Goal: Task Accomplishment & Management: Manage account settings

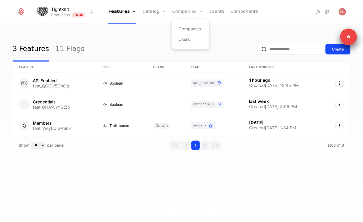
click at [187, 15] on link "Companies" at bounding box center [187, 12] width 31 height 24
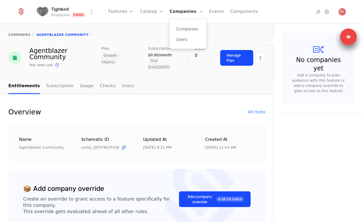
click at [178, 14] on link "Companies" at bounding box center [185, 12] width 33 height 24
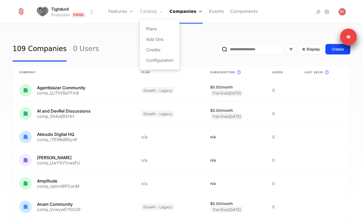
click at [152, 11] on link "Catalog" at bounding box center [151, 12] width 23 height 24
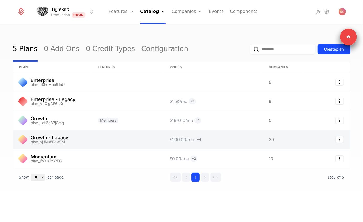
click at [49, 140] on link at bounding box center [52, 139] width 79 height 19
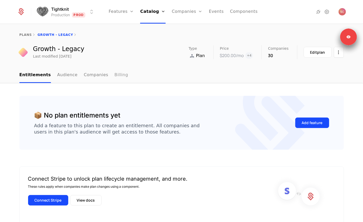
click at [114, 76] on link "Billing" at bounding box center [121, 75] width 14 height 15
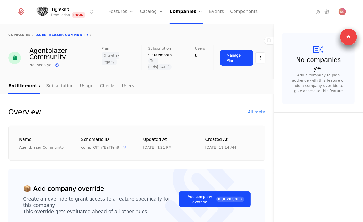
click at [261, 57] on html "Tightknit Production Prod Features Features Flags Catalog Plans Add Ons Credits…" at bounding box center [181, 111] width 363 height 222
click at [226, 76] on div "Edit company" at bounding box center [235, 75] width 33 height 7
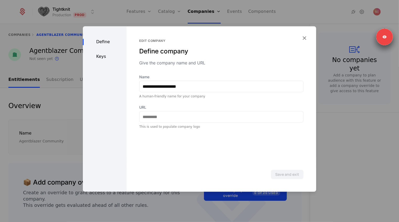
click at [102, 57] on div "Keys" at bounding box center [105, 56] width 44 height 6
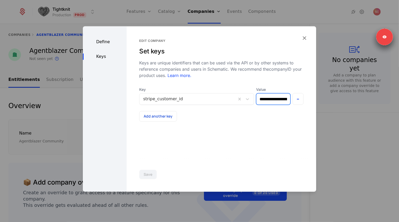
click at [272, 100] on input "**********" at bounding box center [273, 99] width 34 height 11
click at [306, 40] on icon "button" at bounding box center [304, 38] width 7 height 7
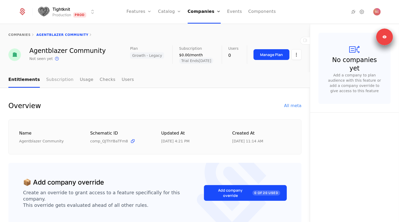
click at [62, 79] on link "Subscription" at bounding box center [59, 79] width 27 height 15
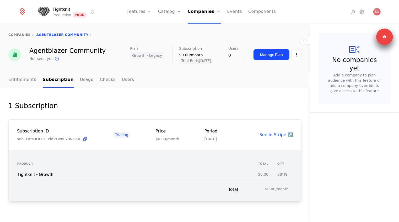
click at [64, 137] on span "sub_1Rts0ODTa1cidVLwnF78NUqX" at bounding box center [48, 139] width 63 height 5
copy span "sub_1Rts0ODTa1cidVLwnF78NUqX"
click at [359, 12] on icon at bounding box center [362, 12] width 6 height 6
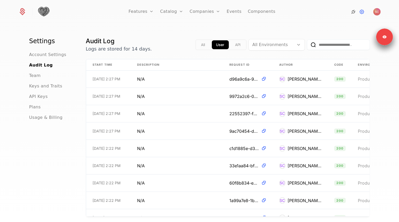
click at [354, 12] on icon at bounding box center [353, 12] width 6 height 6
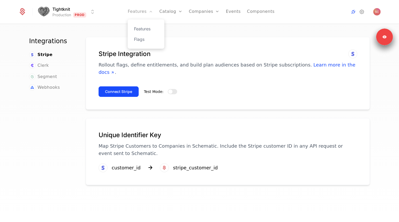
click at [138, 10] on link "Features" at bounding box center [140, 12] width 25 height 24
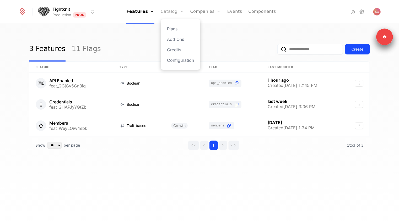
click at [176, 9] on link "Catalog" at bounding box center [172, 12] width 23 height 24
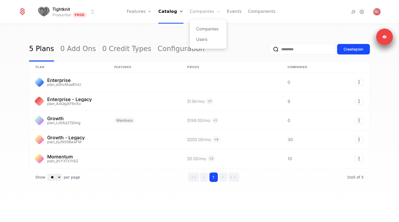
click at [204, 13] on link "Companies" at bounding box center [205, 12] width 31 height 24
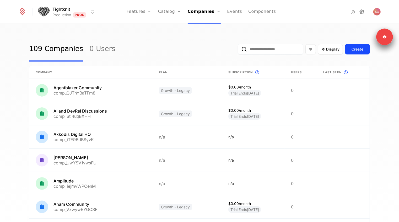
click at [361, 10] on icon at bounding box center [362, 12] width 6 height 6
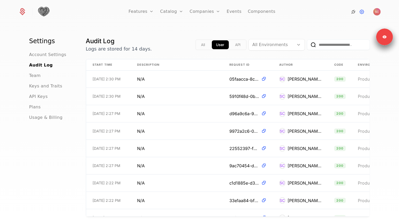
click at [352, 12] on icon at bounding box center [353, 12] width 6 height 6
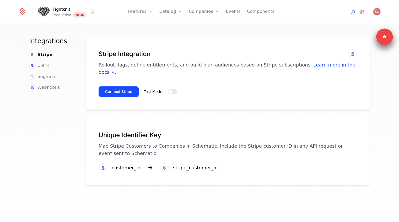
click at [67, 12] on html "Tightknit Production Prod Features Features Flags Catalog Plans Add Ons Credits…" at bounding box center [199, 111] width 399 height 222
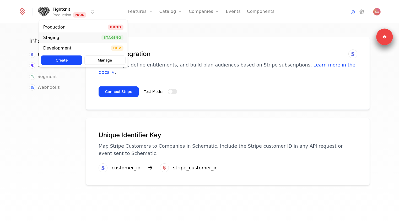
click at [57, 39] on div "Staging" at bounding box center [51, 38] width 16 height 4
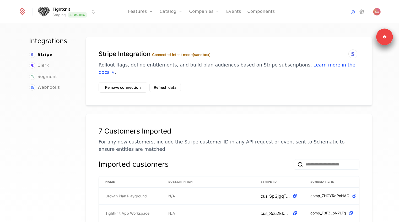
click at [56, 10] on html "Tightknit Staging Staging Features Features Flags Catalog Plans Add Ons Credits…" at bounding box center [199, 111] width 399 height 222
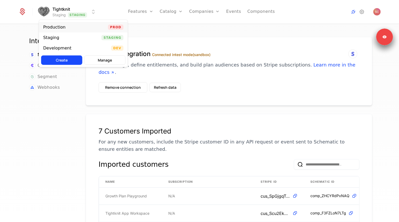
click at [56, 27] on div "Production" at bounding box center [54, 27] width 22 height 4
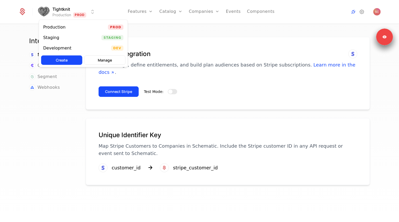
click at [59, 15] on html "Tightknit Production Prod Features Features Flags Catalog Plans Add Ons Credits…" at bounding box center [199, 111] width 399 height 222
click at [54, 45] on div "Development Dev" at bounding box center [83, 48] width 89 height 10
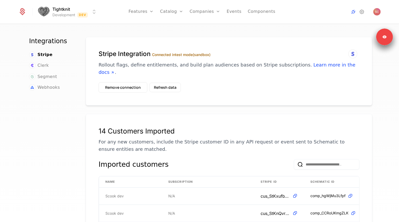
click at [63, 10] on html "Tightknit Development Dev Features Features Flags Catalog Plans Add Ons Credits…" at bounding box center [199, 111] width 399 height 222
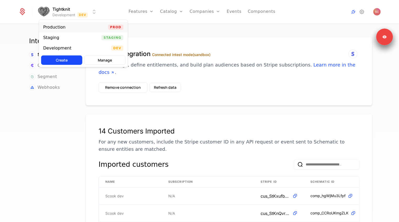
click at [61, 28] on div "Production" at bounding box center [54, 27] width 22 height 4
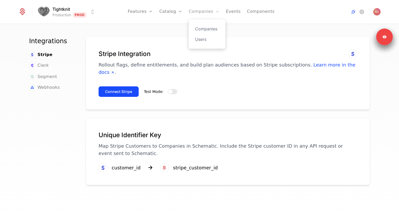
click at [207, 15] on link "Companies" at bounding box center [204, 12] width 31 height 24
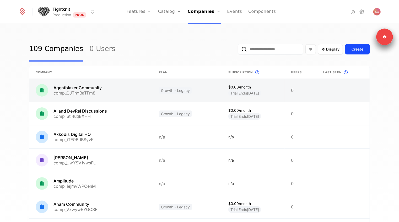
click at [229, 86] on link at bounding box center [253, 90] width 62 height 23
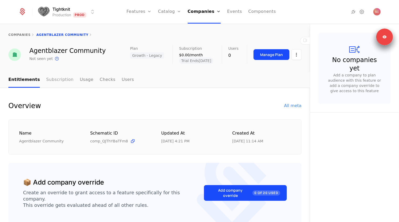
click at [61, 85] on link "Subscription" at bounding box center [59, 79] width 27 height 15
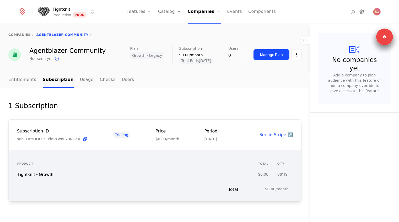
click at [362, 14] on icon at bounding box center [362, 12] width 6 height 6
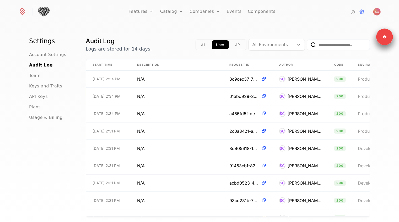
click at [327, 43] on input "email" at bounding box center [338, 45] width 63 height 10
type input "******"
click at [307, 46] on button "submit" at bounding box center [307, 46] width 0 height 0
click at [205, 46] on button "All" at bounding box center [203, 44] width 13 height 9
click at [329, 46] on input "******" at bounding box center [338, 45] width 63 height 10
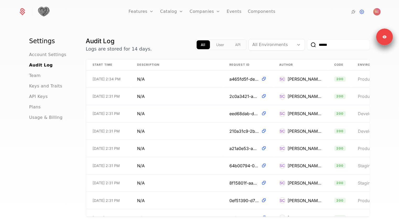
click at [307, 46] on button "submit" at bounding box center [307, 46] width 0 height 0
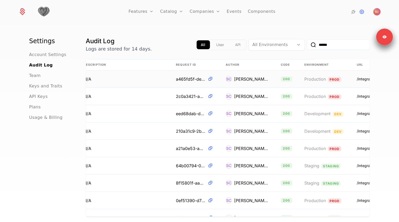
scroll to position [0, 113]
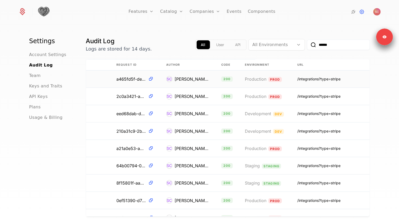
click at [322, 84] on td "/integrations?type=stripe" at bounding box center [330, 79] width 79 height 17
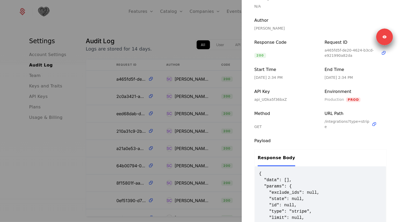
scroll to position [73, 0]
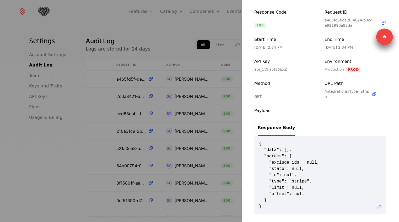
click at [230, 31] on div at bounding box center [199, 111] width 399 height 222
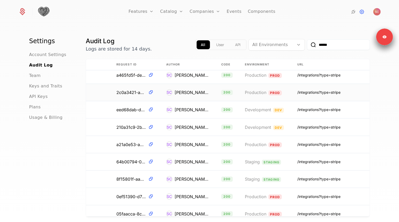
scroll to position [0, 113]
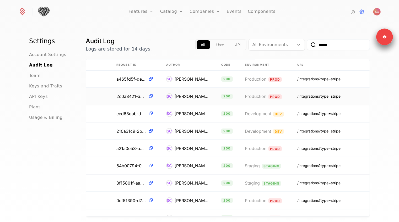
click at [303, 93] on td "/integrations?type=stripe" at bounding box center [330, 96] width 79 height 17
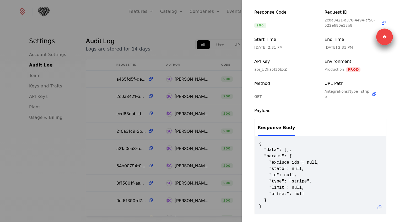
scroll to position [0, 0]
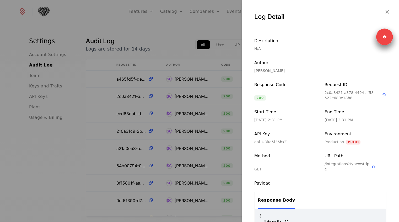
click at [200, 33] on div at bounding box center [199, 111] width 399 height 222
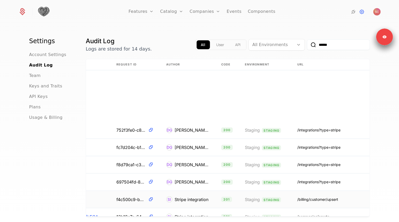
scroll to position [49, 113]
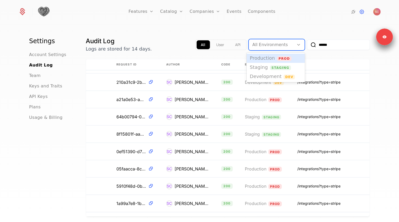
click at [258, 45] on div at bounding box center [271, 44] width 38 height 7
click at [261, 59] on span "Production" at bounding box center [262, 58] width 25 height 6
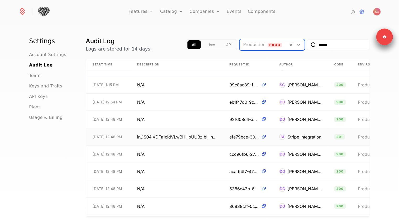
scroll to position [2408, 113]
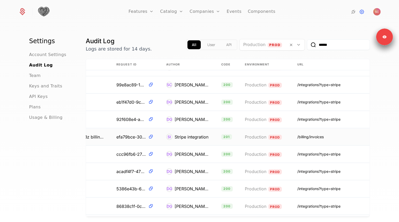
click at [302, 136] on div "/billing/invoices" at bounding box center [310, 137] width 26 height 5
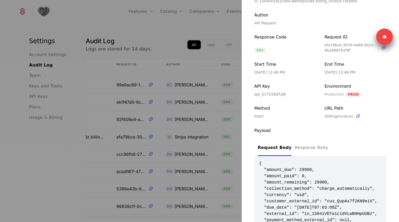
scroll to position [91, 0]
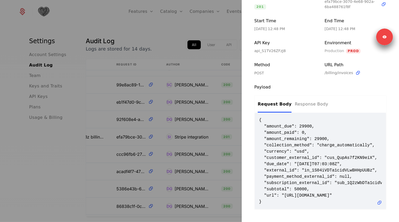
click at [158, 169] on div at bounding box center [199, 111] width 399 height 222
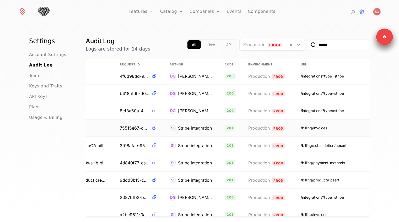
scroll to position [2614, 110]
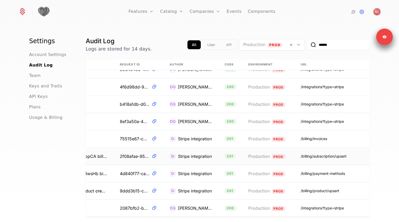
click at [322, 151] on td "/billing/subscription/upsert" at bounding box center [333, 156] width 79 height 17
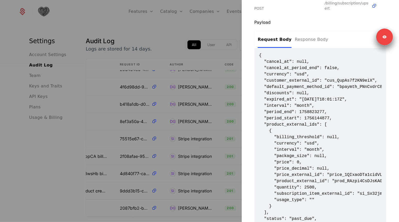
scroll to position [210, 0]
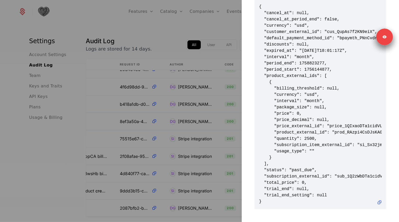
click at [213, 89] on div at bounding box center [199, 111] width 399 height 222
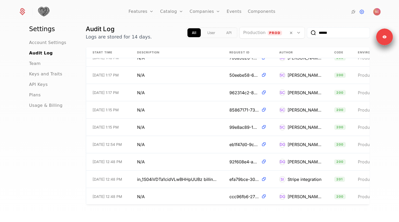
scroll to position [2394, 0]
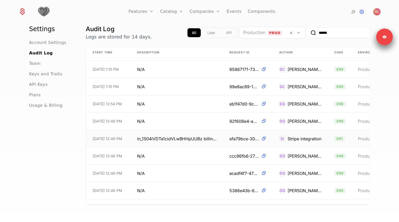
click at [191, 138] on span "in_1S04iVDTa1cidVLwBHHpUUBz billing_invoice created" at bounding box center [177, 139] width 80 height 6
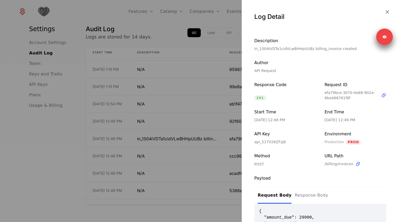
scroll to position [91, 0]
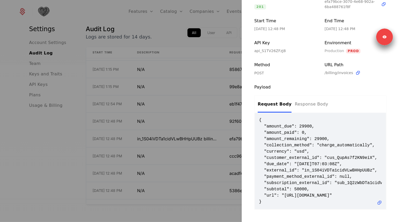
click at [216, 106] on div at bounding box center [199, 111] width 399 height 222
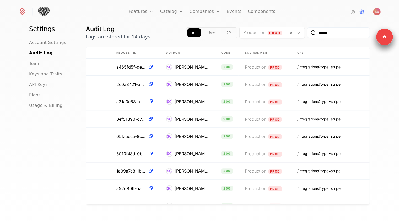
scroll to position [0, 0]
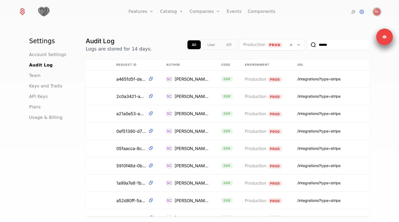
click at [362, 13] on img "Open user button" at bounding box center [376, 11] width 7 height 7
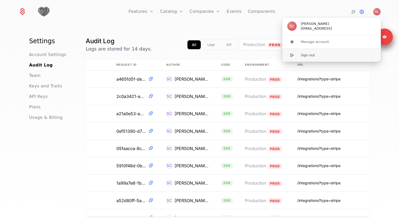
click at [330, 52] on button "Sign out" at bounding box center [331, 55] width 99 height 13
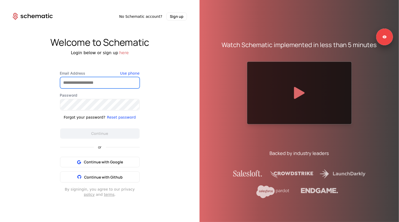
click at [104, 84] on input "Email Address" at bounding box center [99, 82] width 79 height 11
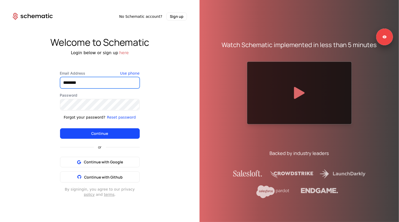
type input "**********"
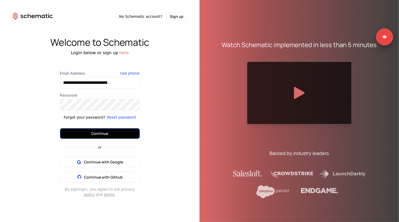
click at [90, 136] on button "Continue" at bounding box center [100, 133] width 80 height 10
